Goal: Find specific page/section: Find specific page/section

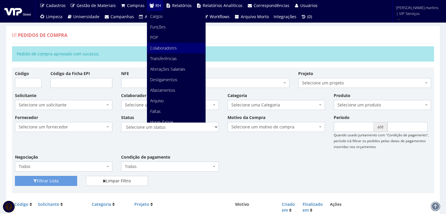
click at [165, 50] on span "Colaboradores" at bounding box center [163, 48] width 27 height 6
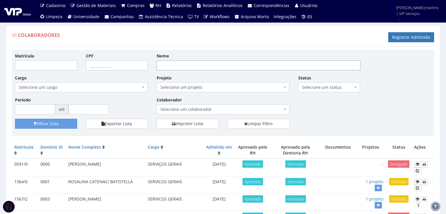
click at [213, 64] on input "Nome" at bounding box center [259, 65] width 204 height 10
type input "[PERSON_NAME]"
click at [15, 119] on button "Filtrar Lista" at bounding box center [46, 124] width 62 height 10
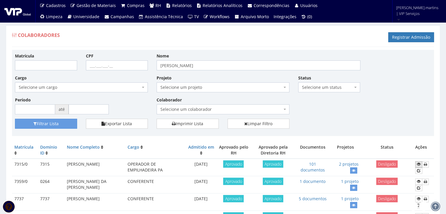
click at [419, 165] on icon at bounding box center [419, 164] width 4 height 4
